Goal: Task Accomplishment & Management: Manage account settings

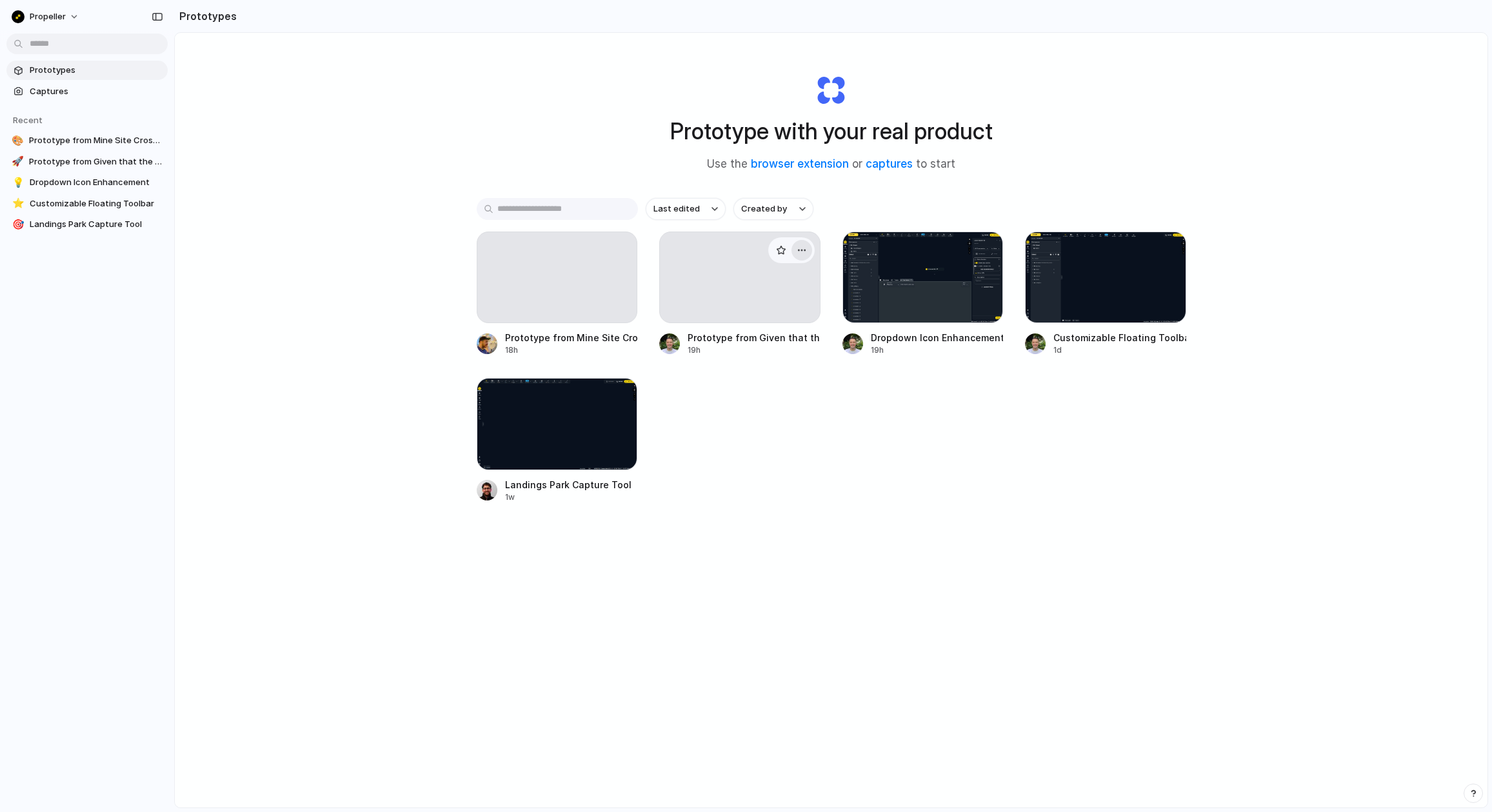
click at [803, 252] on div "button" at bounding box center [801, 250] width 10 height 10
click at [761, 343] on span "Delete" at bounding box center [752, 342] width 27 height 13
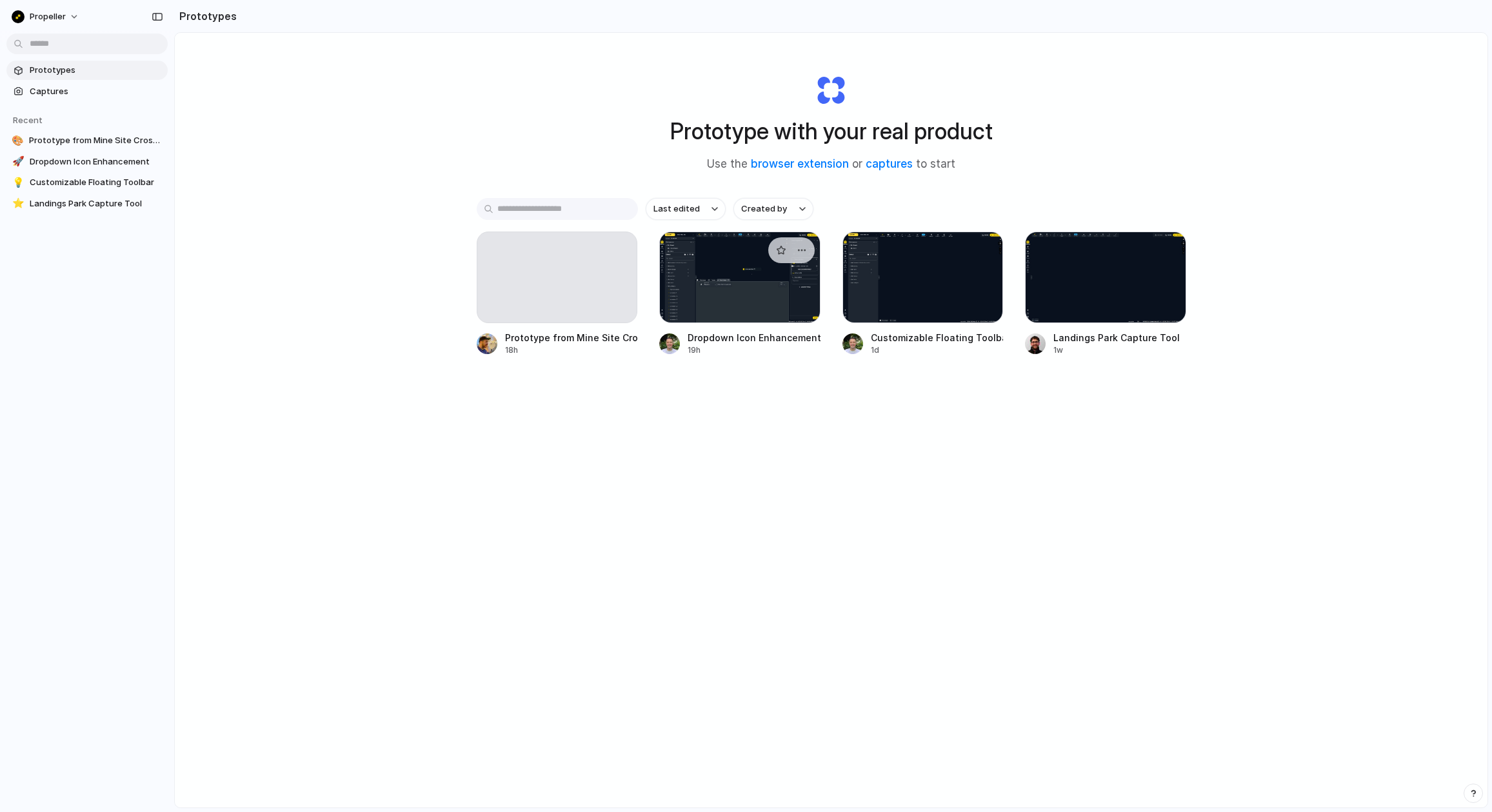
click at [764, 263] on div at bounding box center [739, 277] width 161 height 91
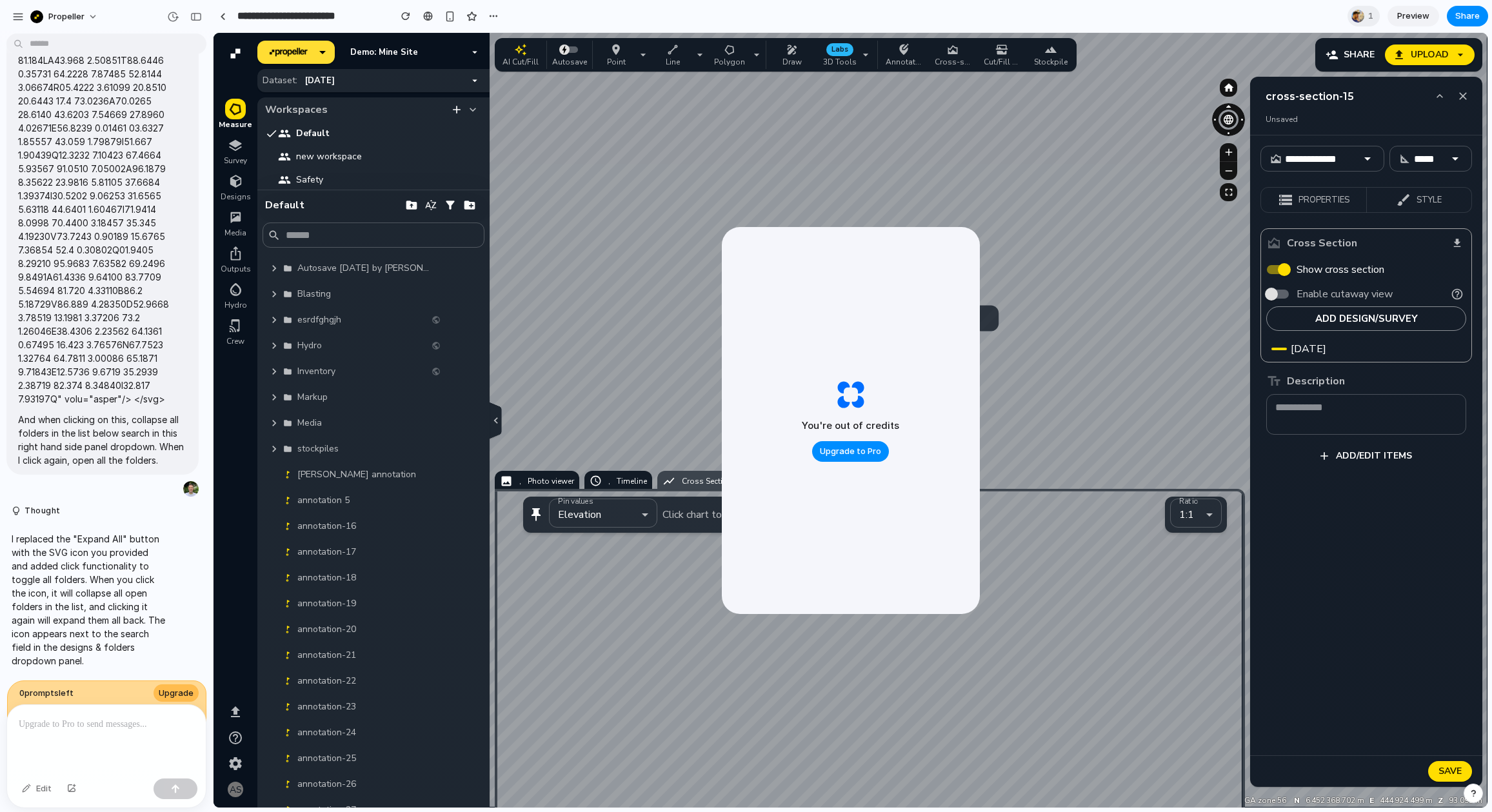
click at [692, 179] on div at bounding box center [850, 420] width 1274 height 774
click at [847, 452] on span "Upgrade to Pro" at bounding box center [851, 451] width 61 height 13
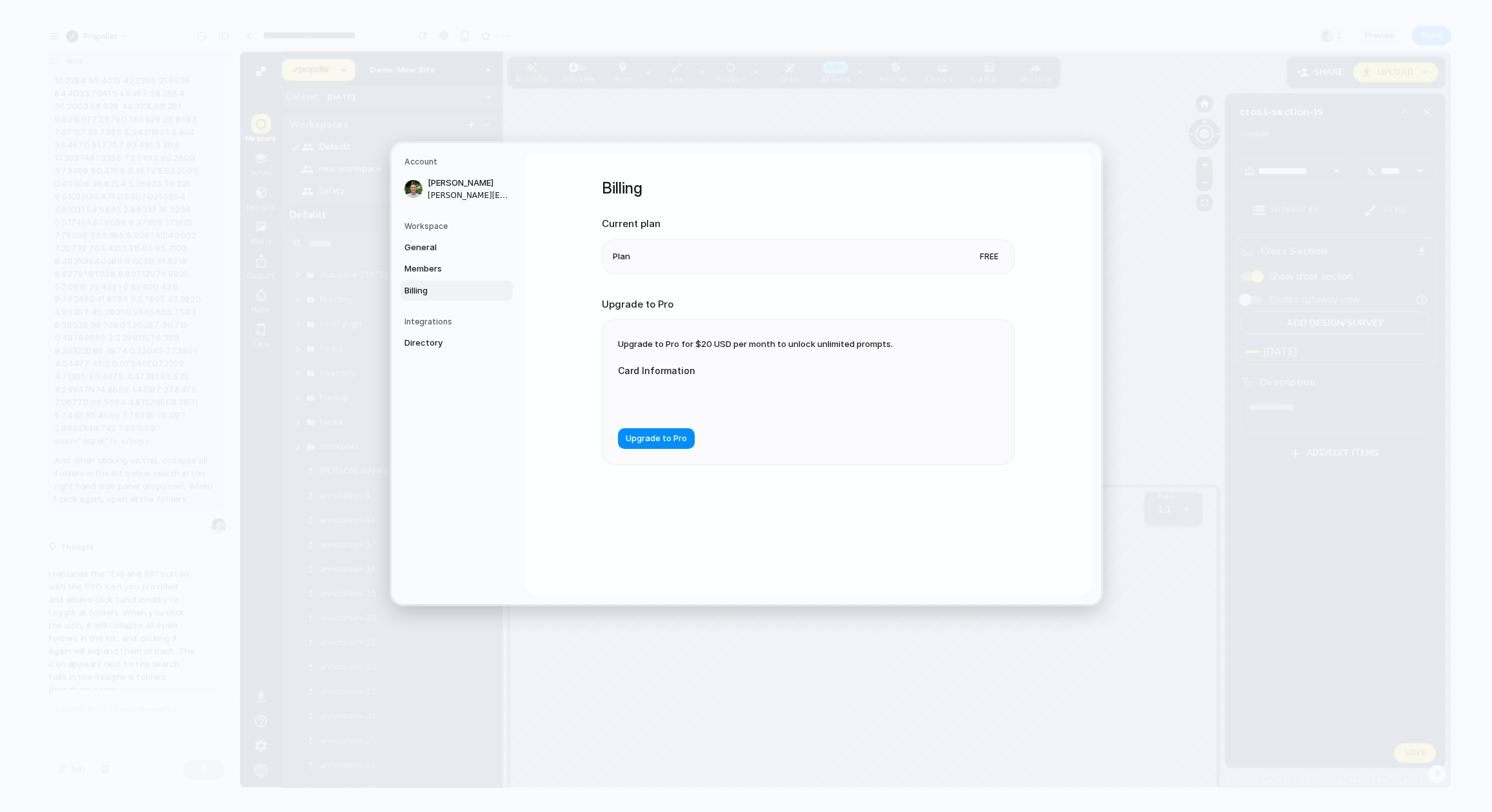
scroll to position [1639, 0]
click at [433, 246] on span "General" at bounding box center [445, 247] width 82 height 13
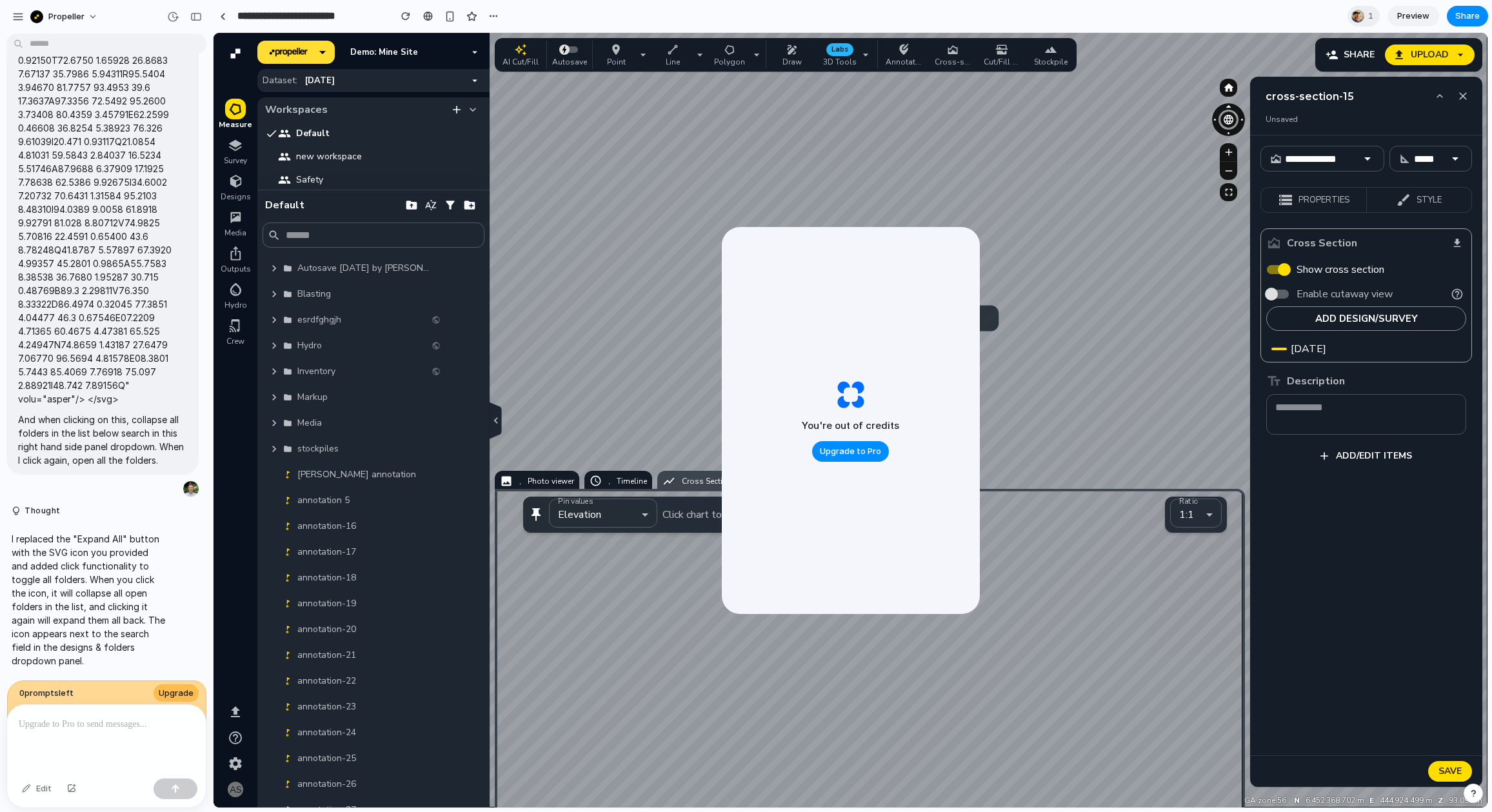
scroll to position [1664, 0]
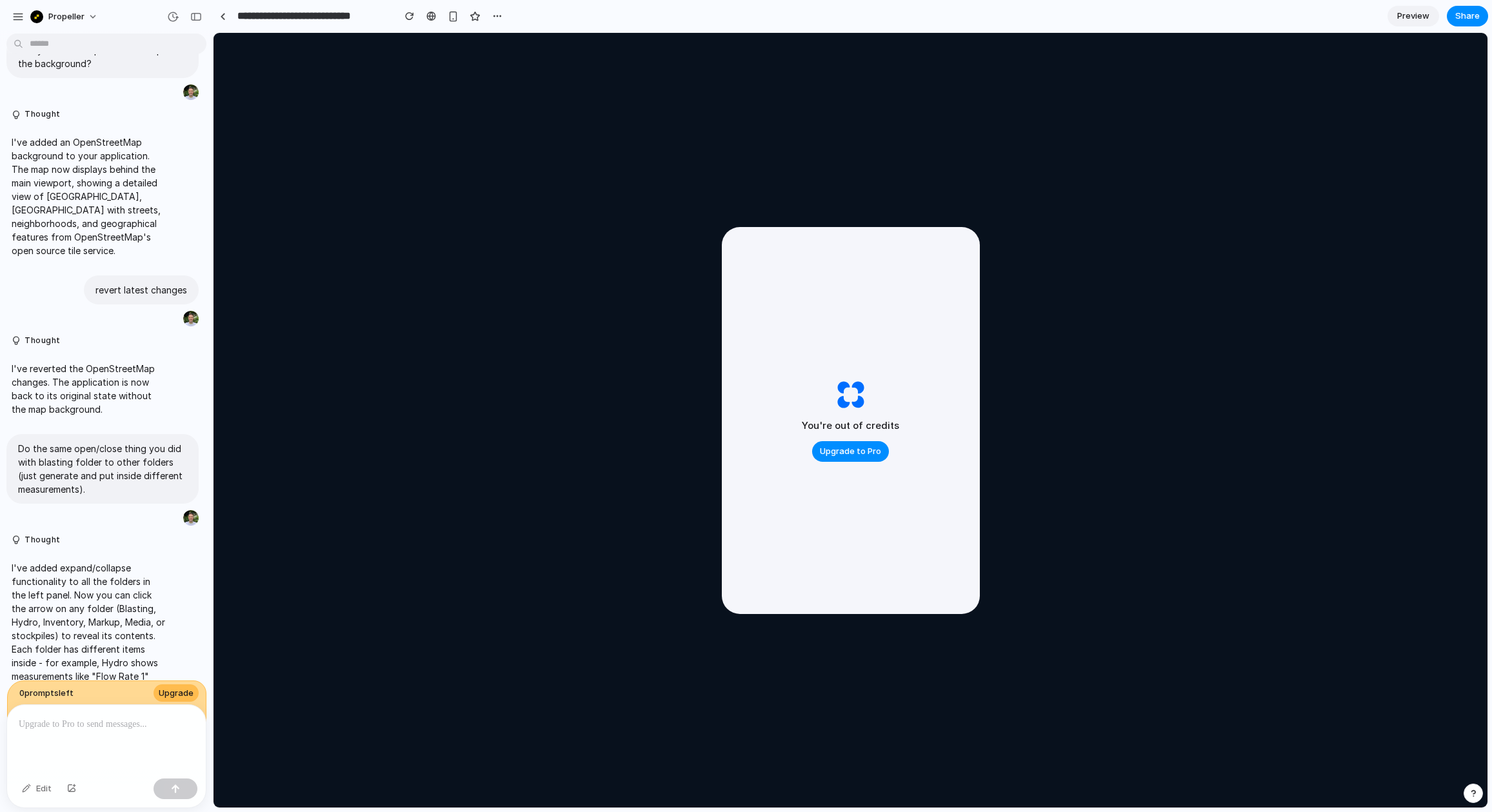
scroll to position [1439, 0]
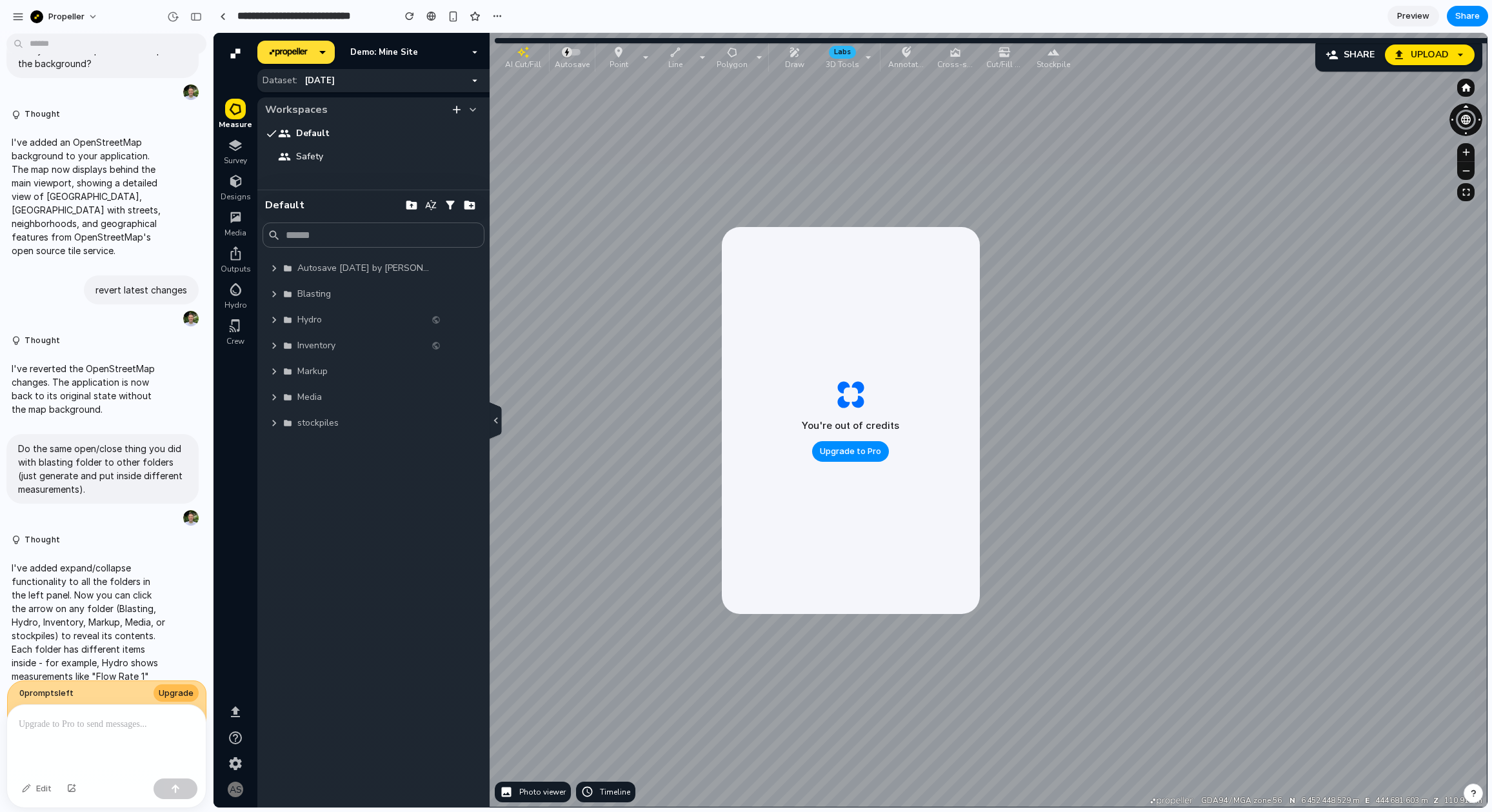
scroll to position [1439, 0]
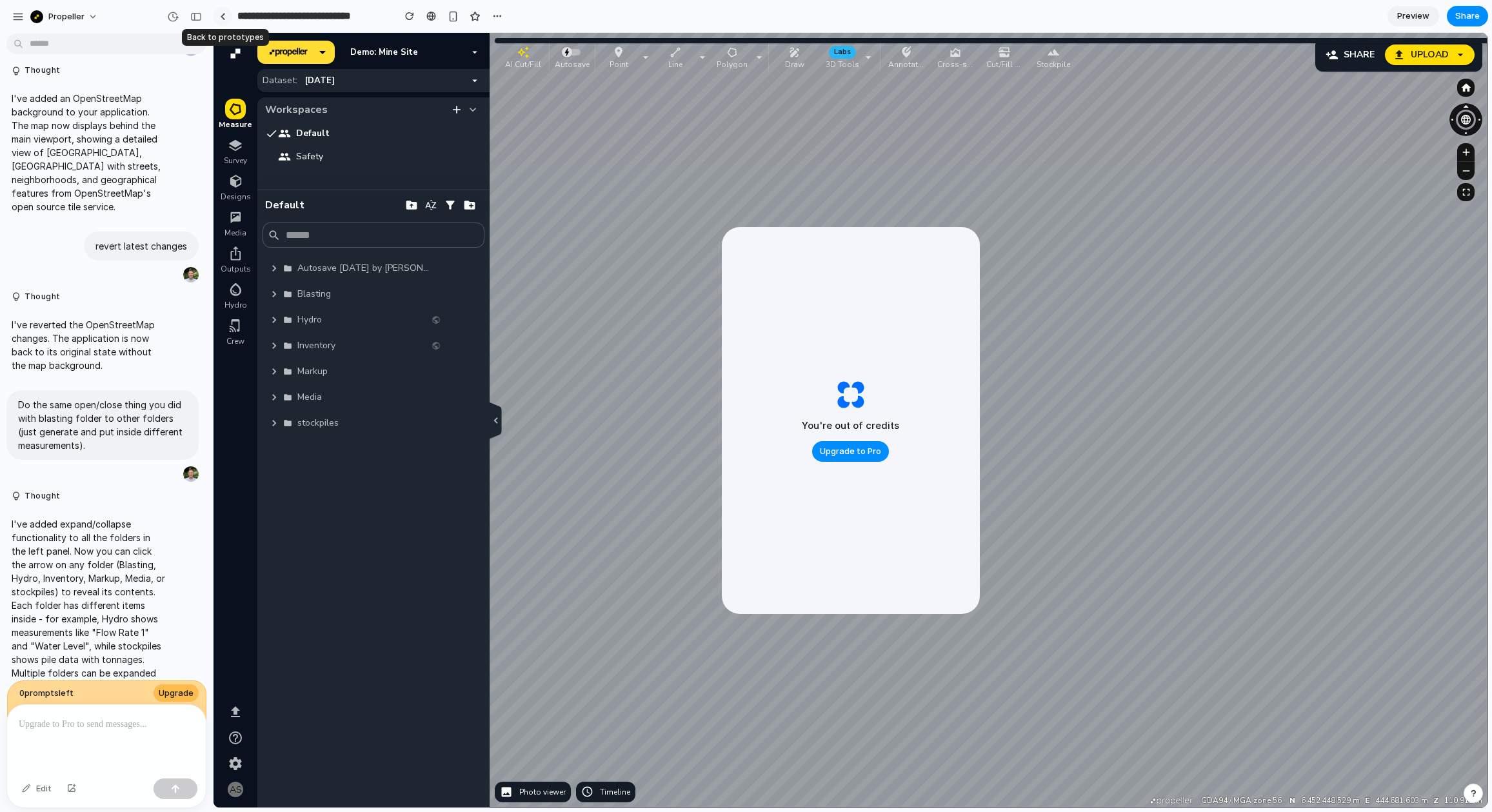
click at [225, 18] on div at bounding box center [223, 16] width 6 height 7
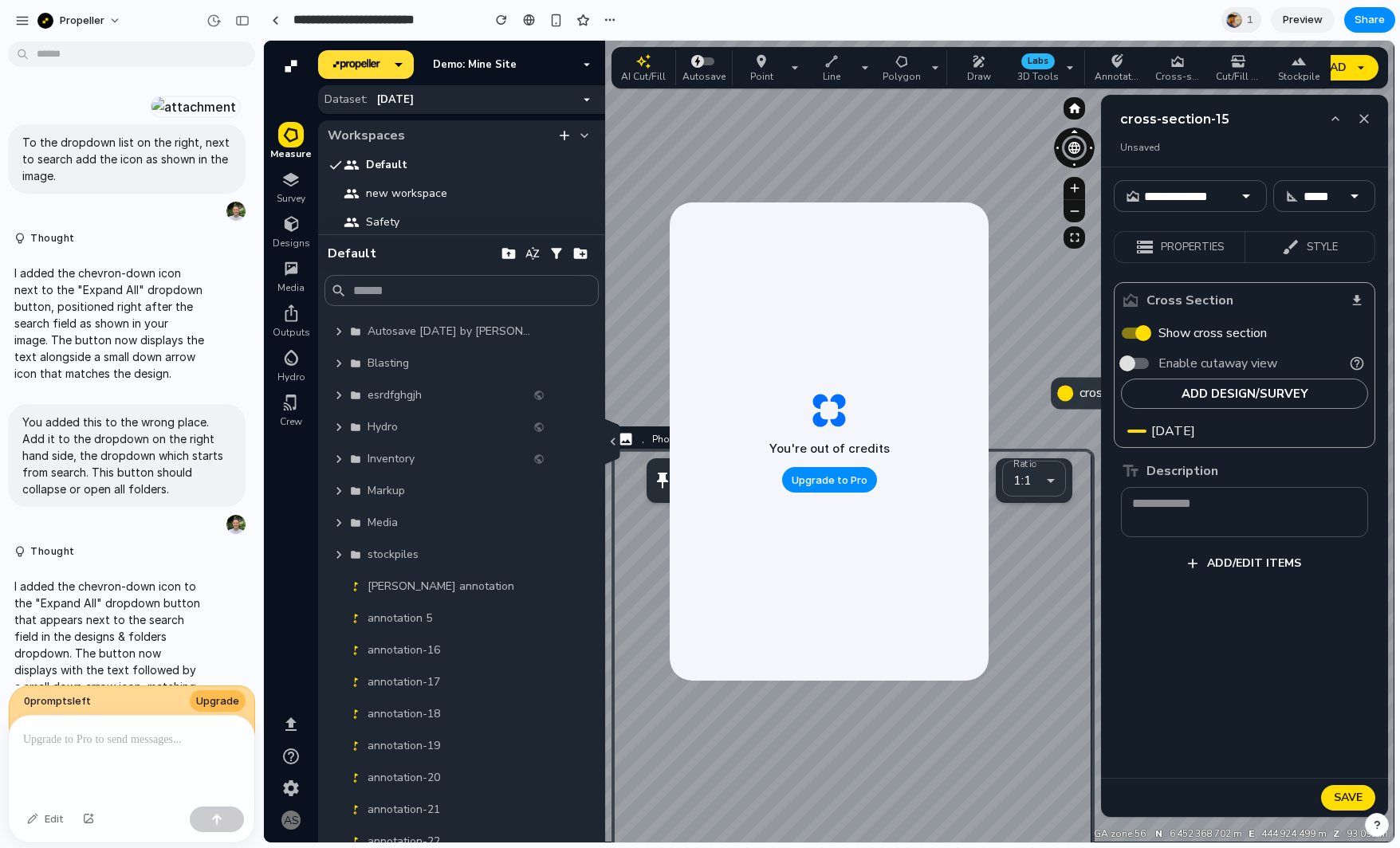
scroll to position [2058, 0]
